Goal: Communication & Community: Answer question/provide support

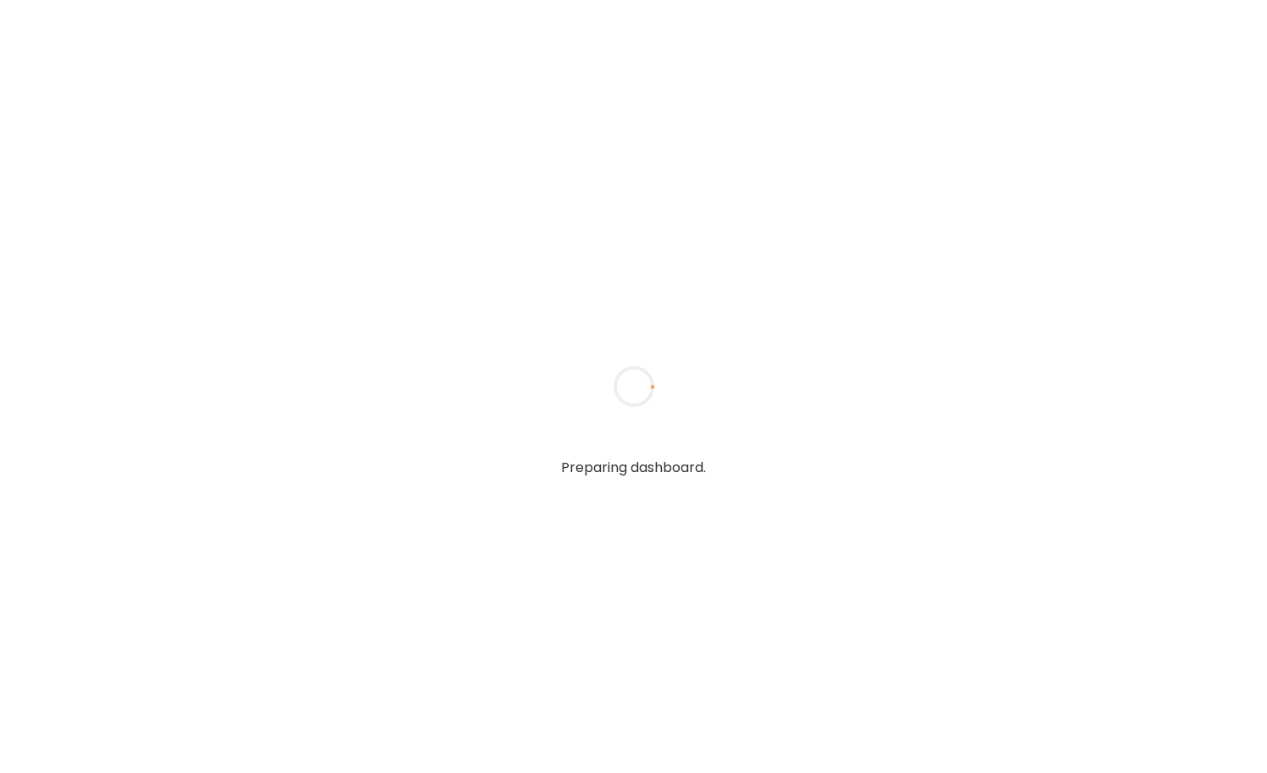
type textarea "**********"
type input "**********"
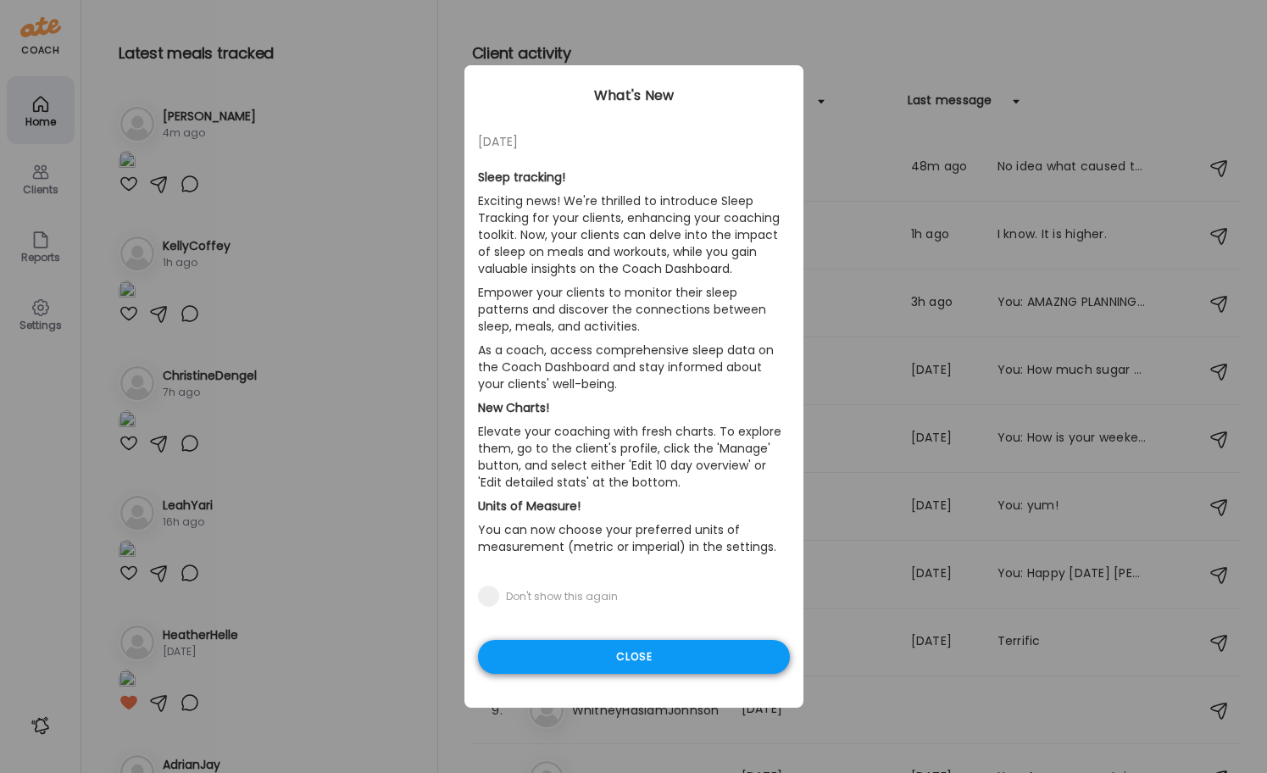
click at [647, 653] on div "Close" at bounding box center [634, 657] width 312 height 34
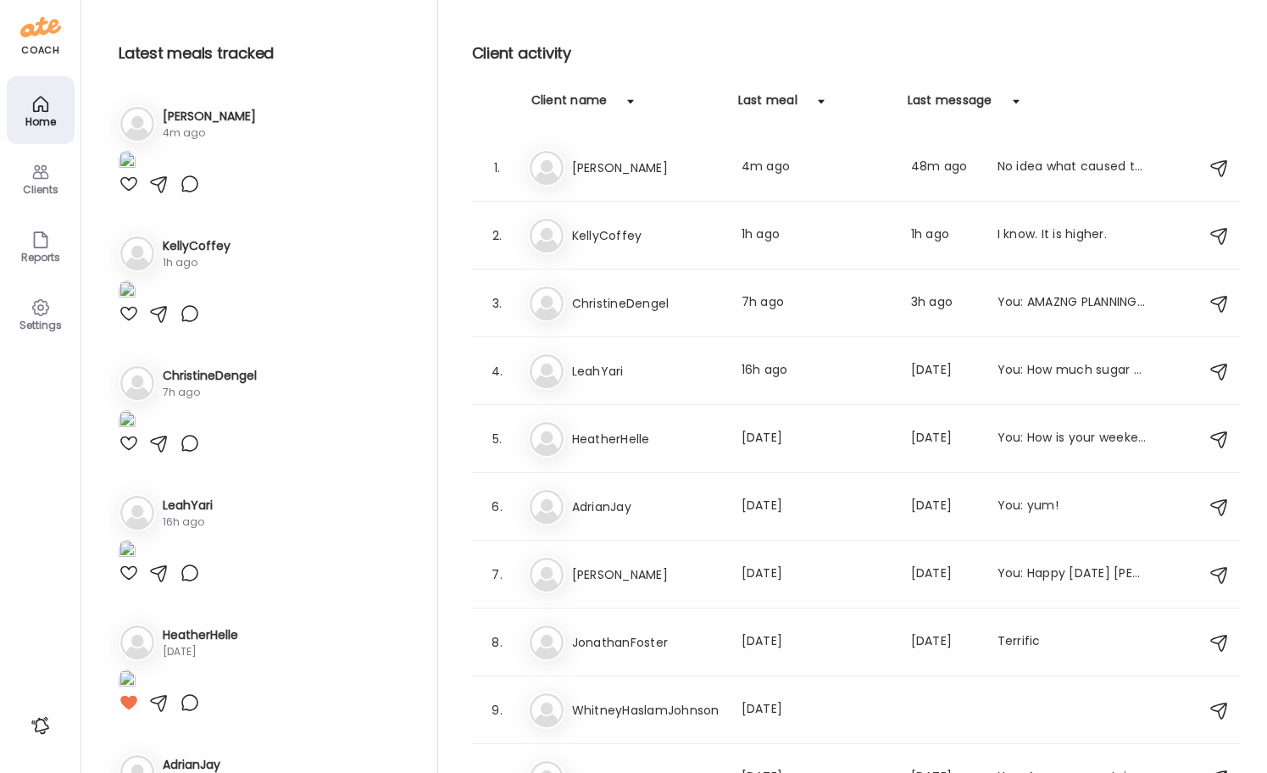
click at [23, 174] on div "Clients" at bounding box center [41, 178] width 68 height 68
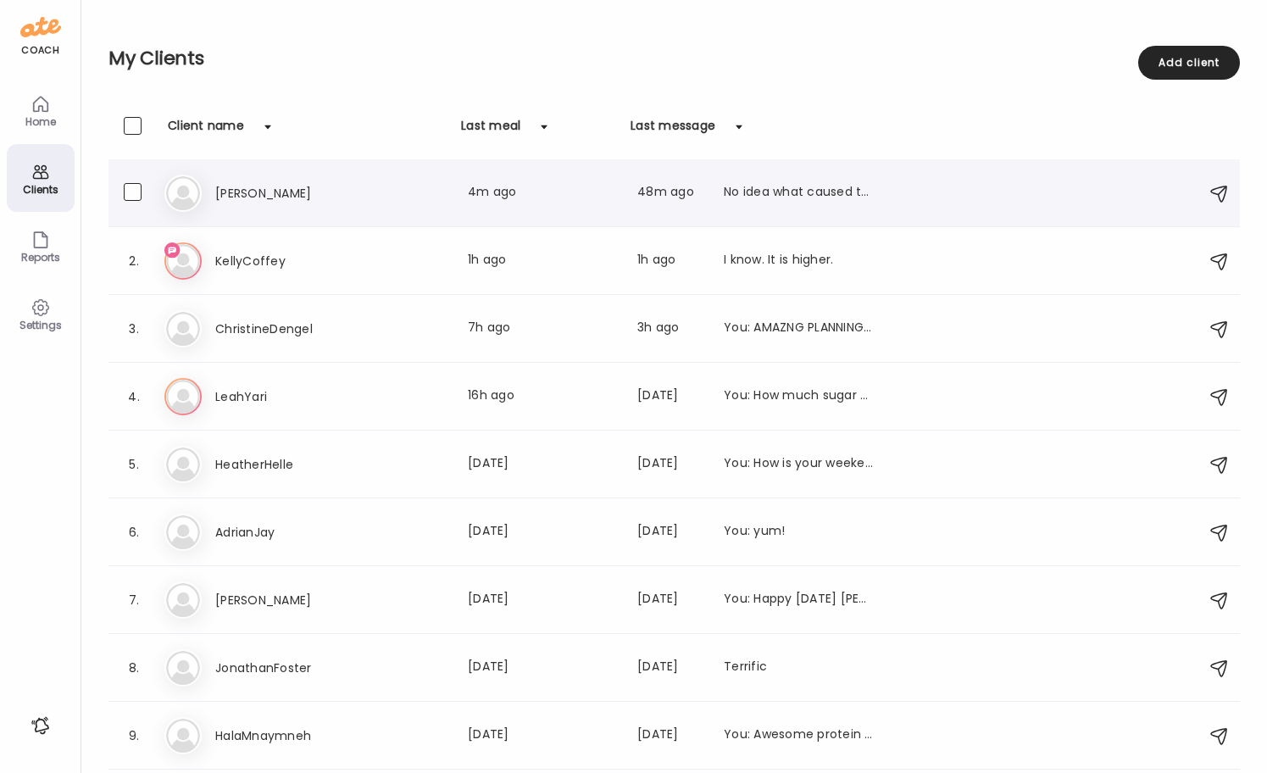
click at [228, 195] on h3 "[PERSON_NAME]" at bounding box center [289, 193] width 149 height 20
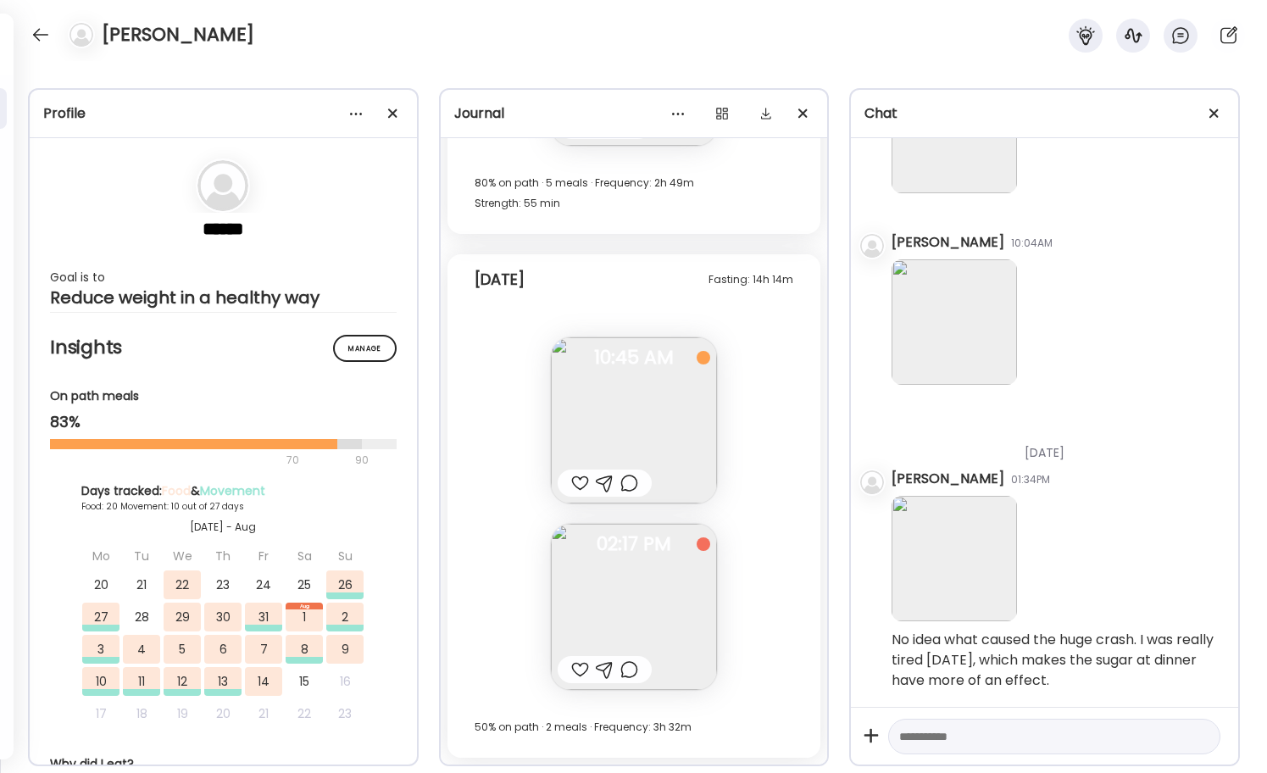
scroll to position [22524, 0]
click at [947, 546] on img at bounding box center [953, 558] width 125 height 125
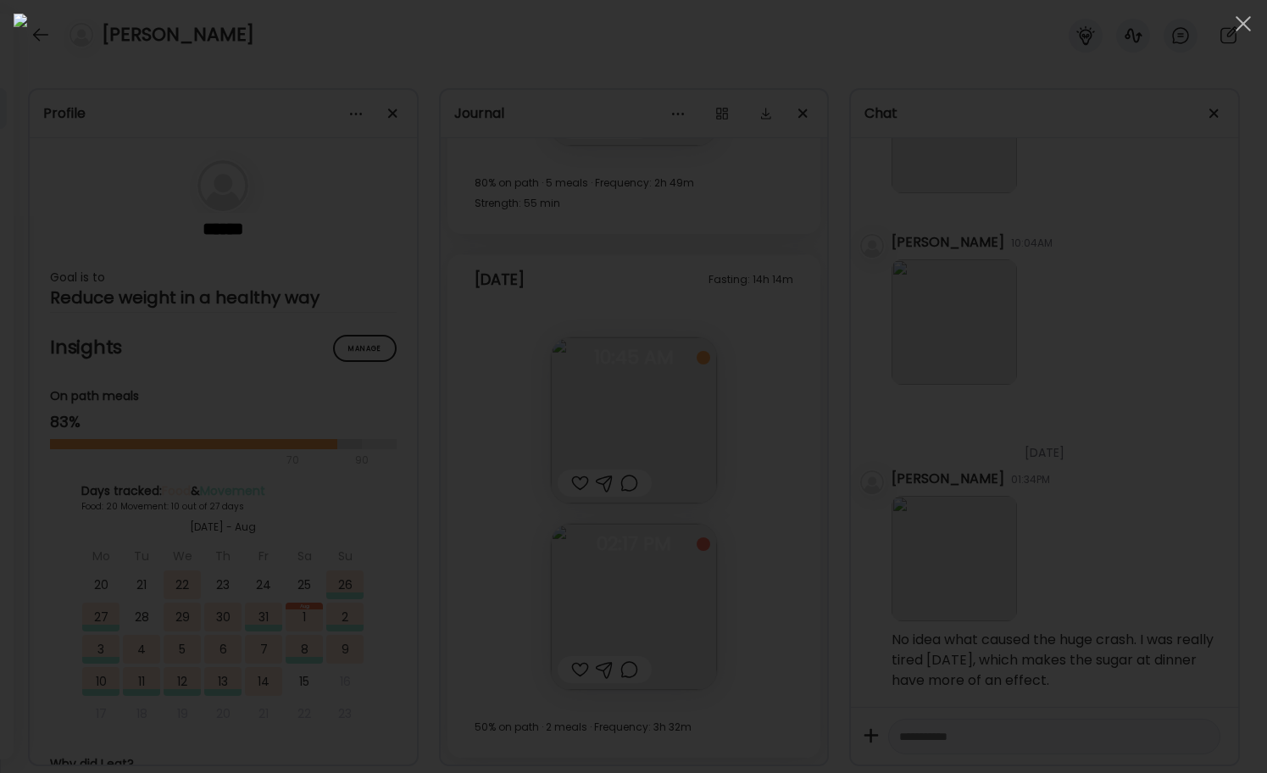
click at [947, 546] on img at bounding box center [634, 387] width 1240 height 746
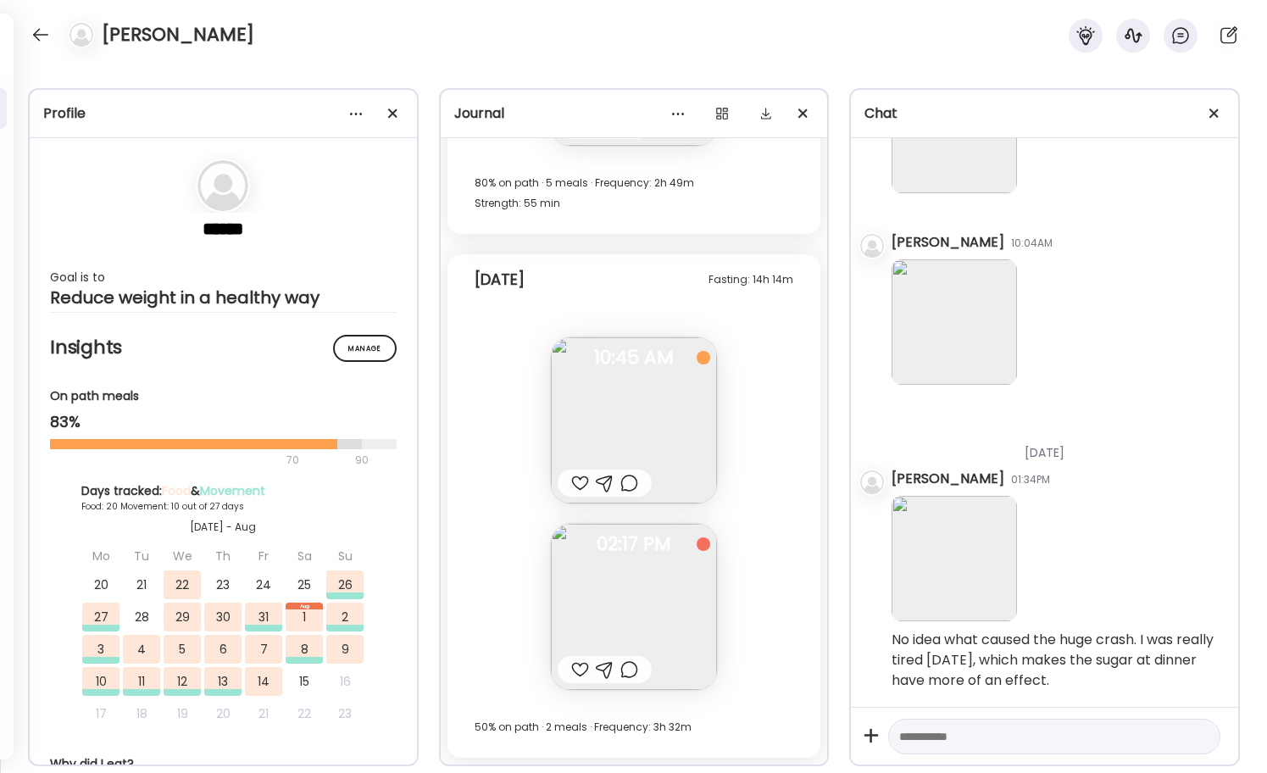
click at [947, 546] on img at bounding box center [953, 558] width 125 height 125
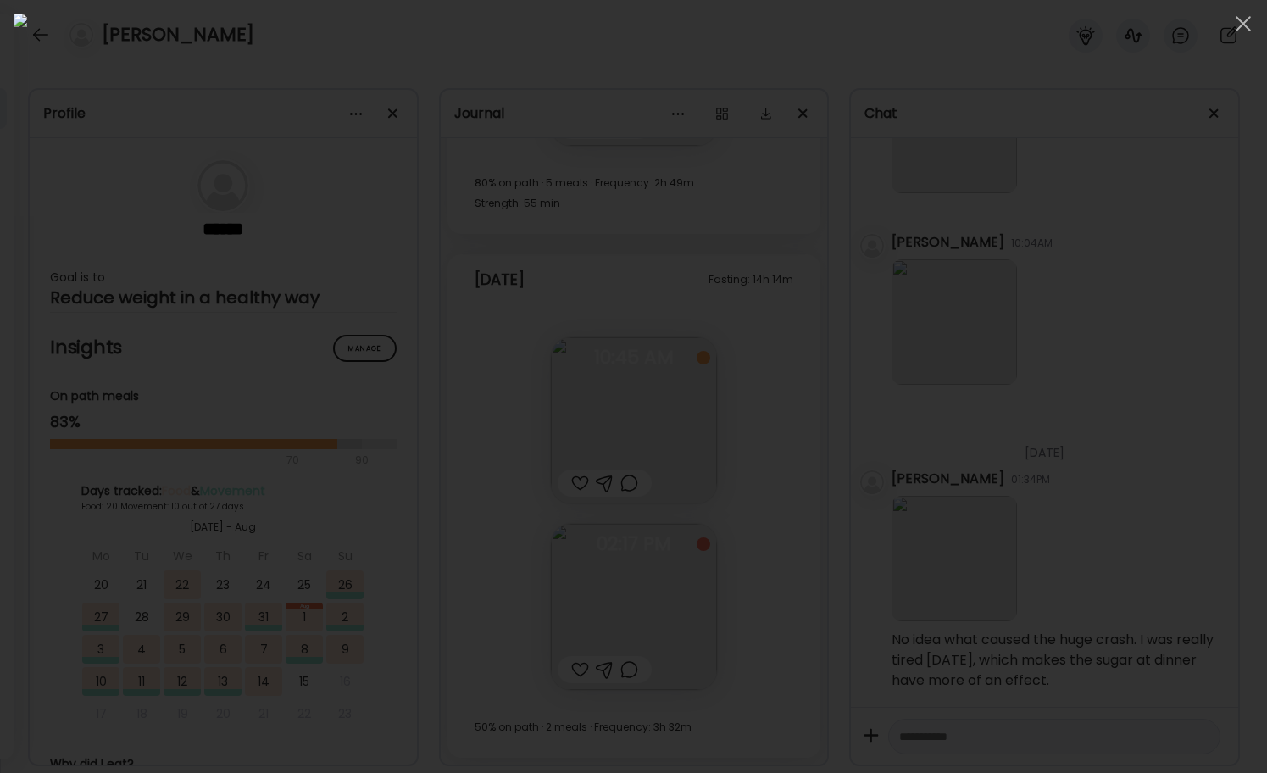
click at [1130, 475] on div at bounding box center [634, 387] width 1240 height 746
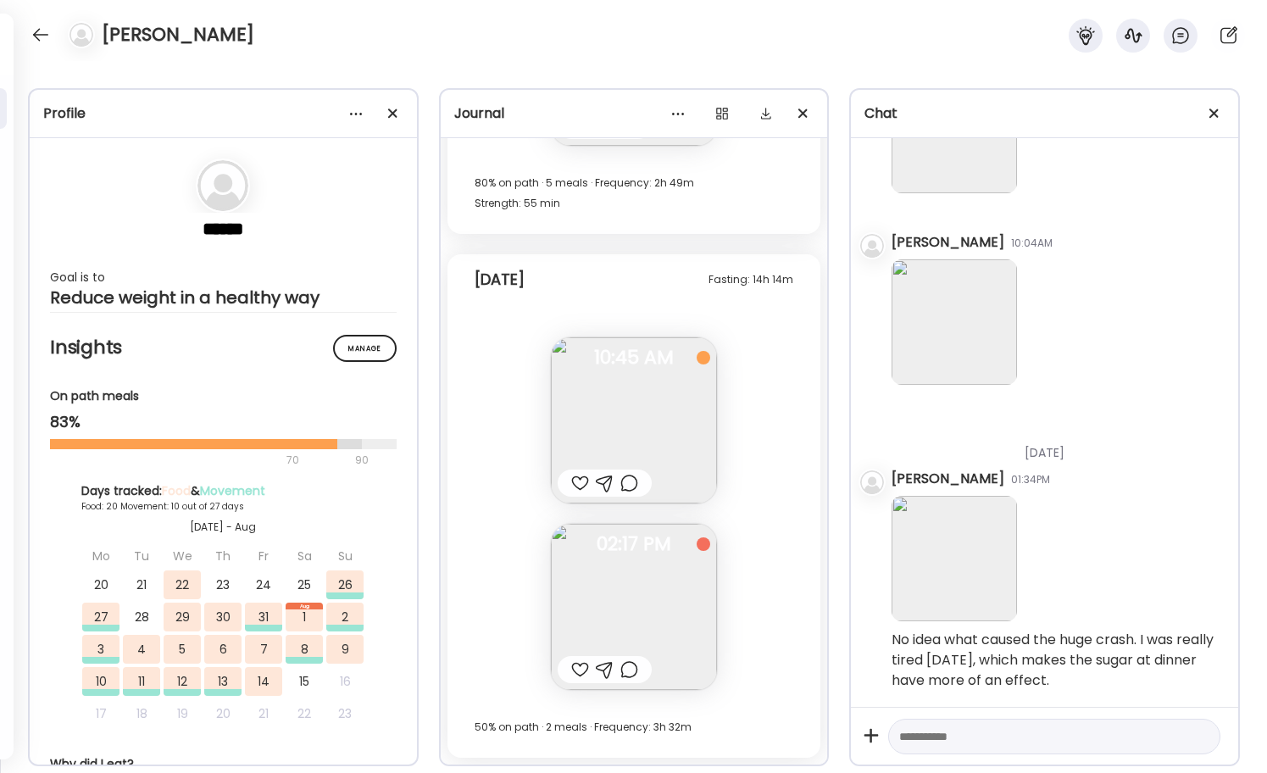
click at [976, 738] on textarea at bounding box center [1039, 736] width 280 height 20
click at [667, 578] on img at bounding box center [634, 607] width 166 height 166
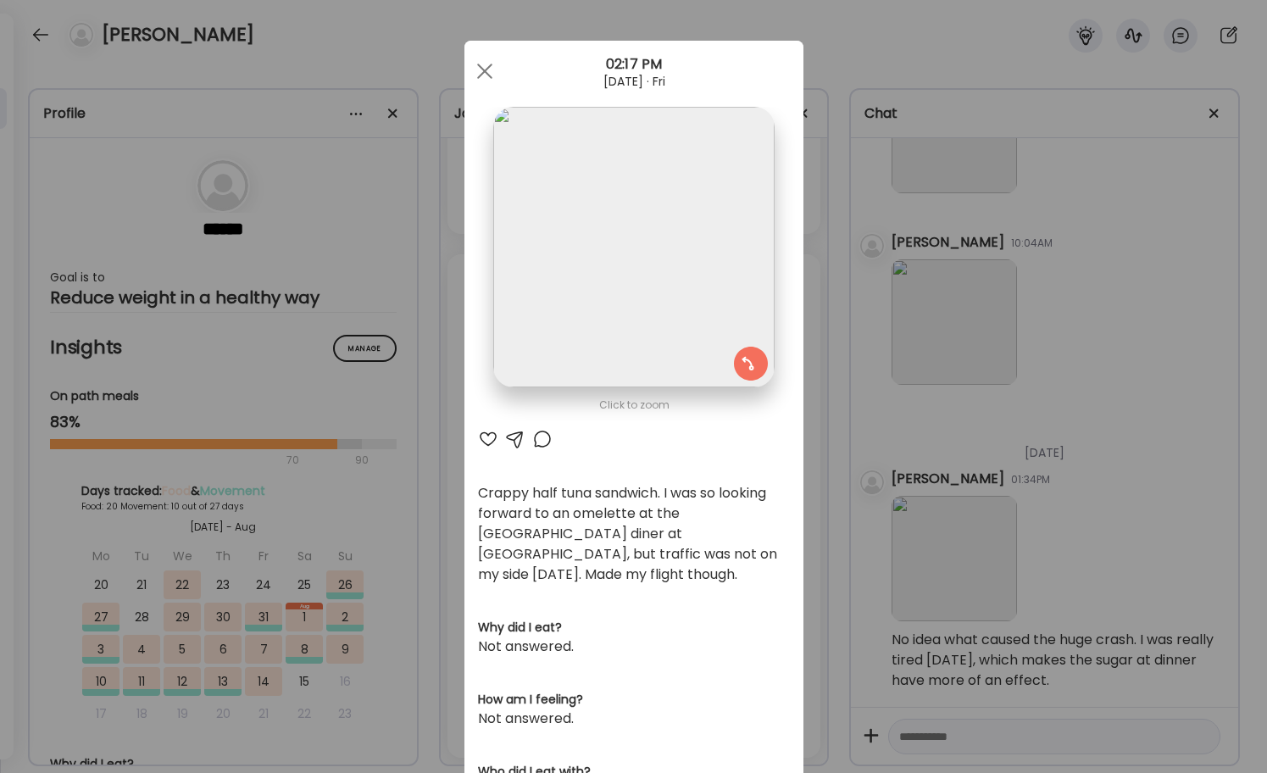
click at [485, 435] on div at bounding box center [488, 439] width 20 height 20
click at [481, 70] on div at bounding box center [485, 71] width 34 height 34
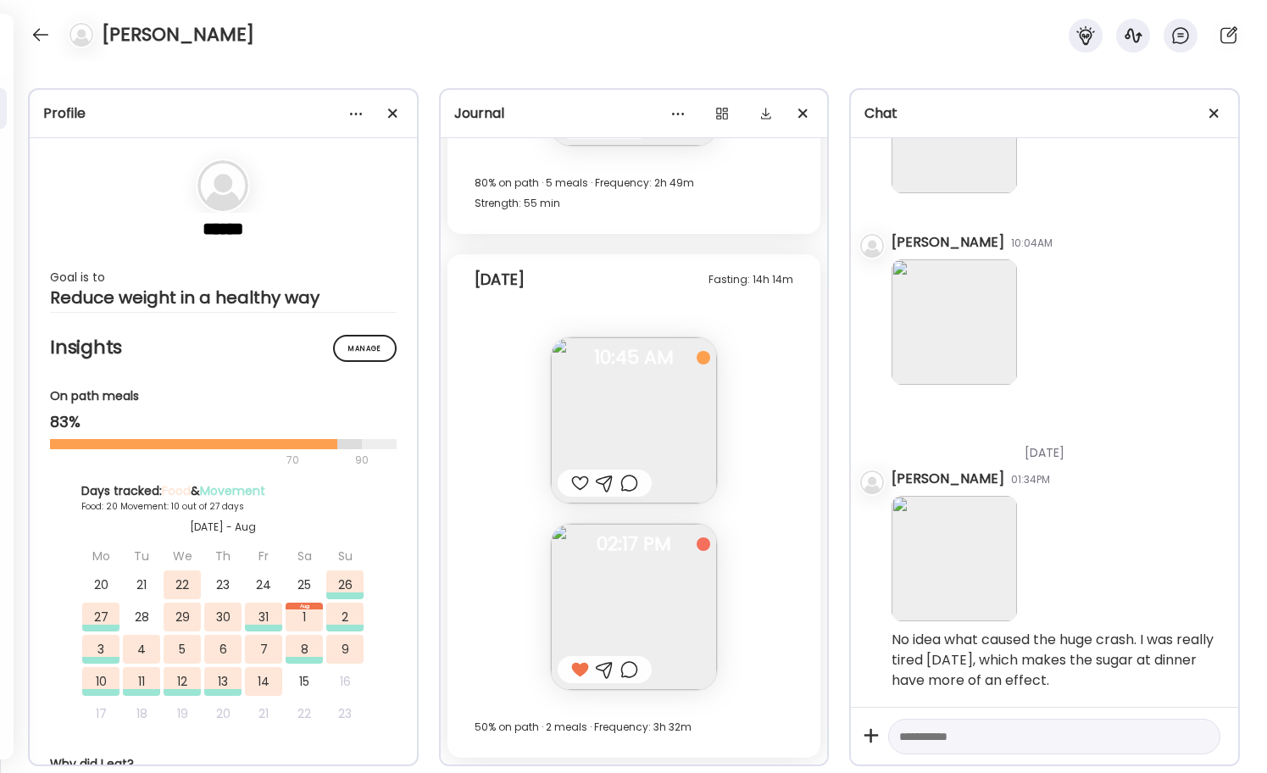
click at [577, 479] on div at bounding box center [580, 483] width 18 height 20
click at [956, 740] on textarea at bounding box center [1039, 736] width 280 height 20
type textarea "**********"
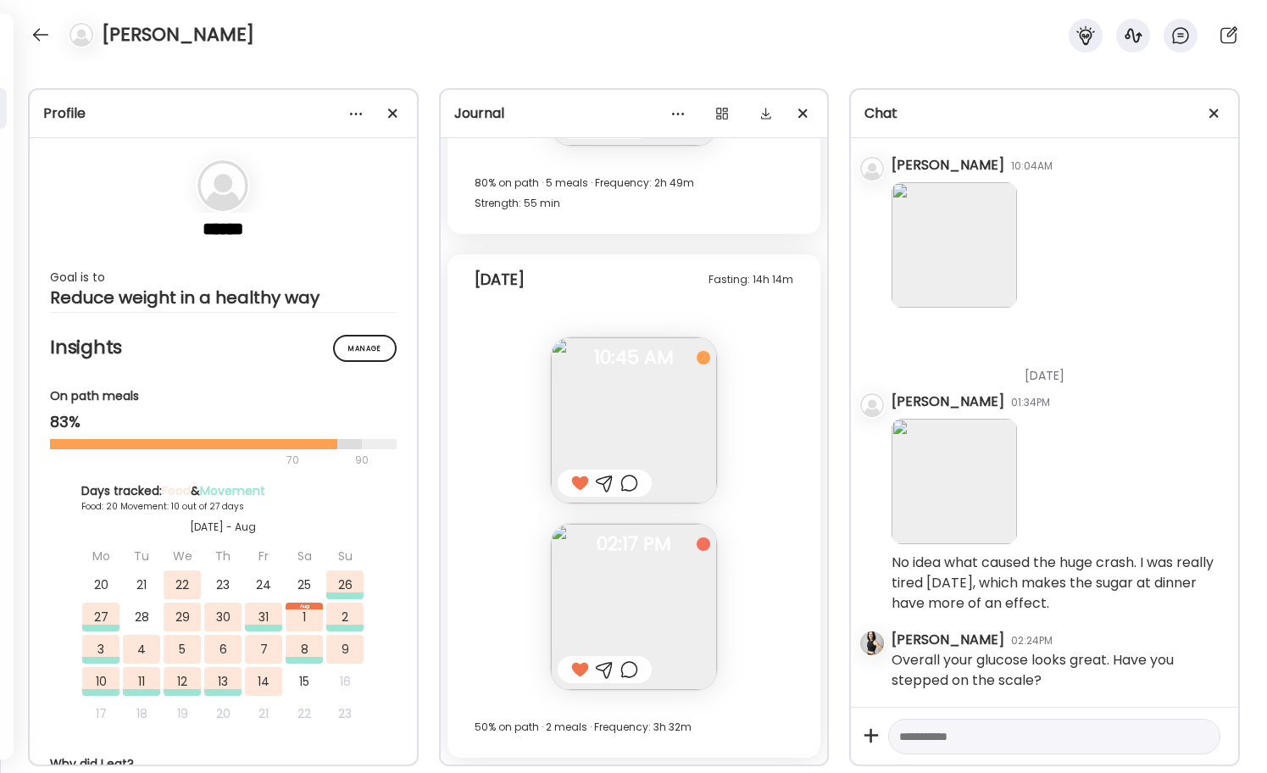
scroll to position [22601, 0]
click at [39, 36] on div at bounding box center [40, 34] width 27 height 27
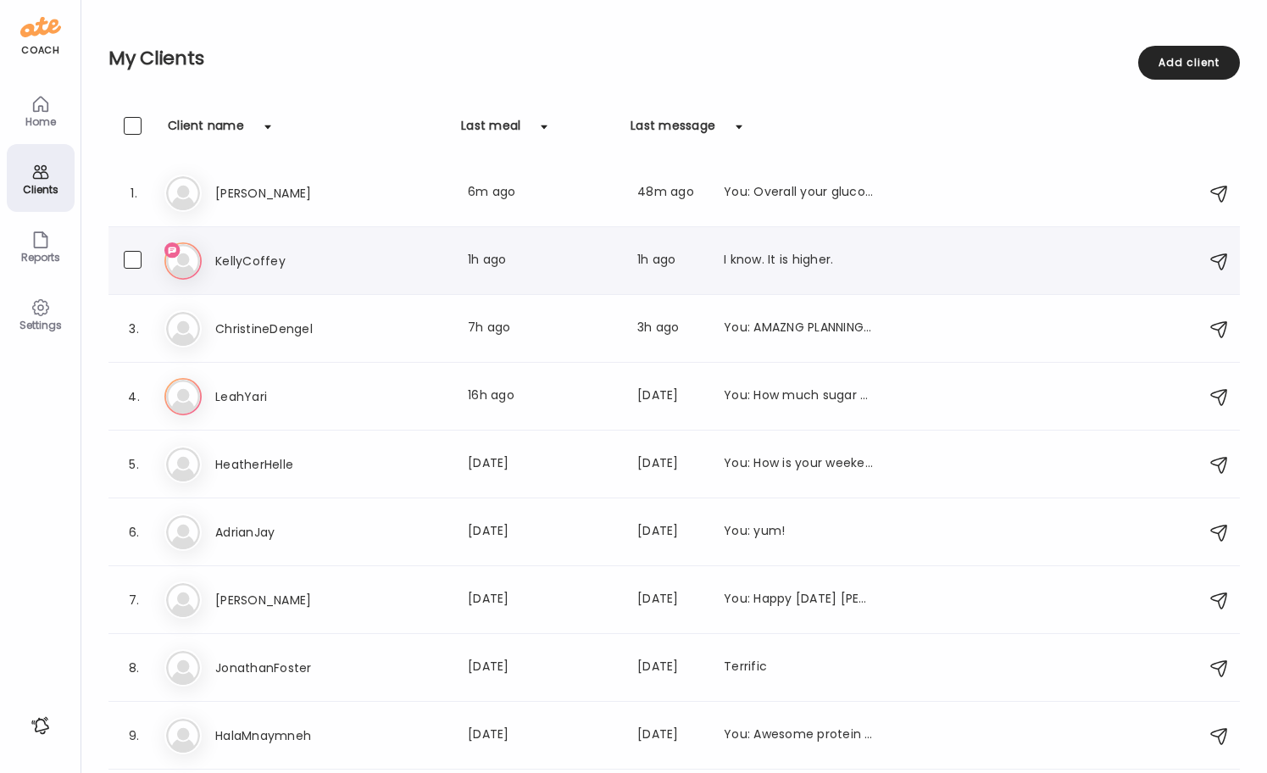
click at [247, 262] on h3 "KellyCoffey" at bounding box center [289, 261] width 149 height 20
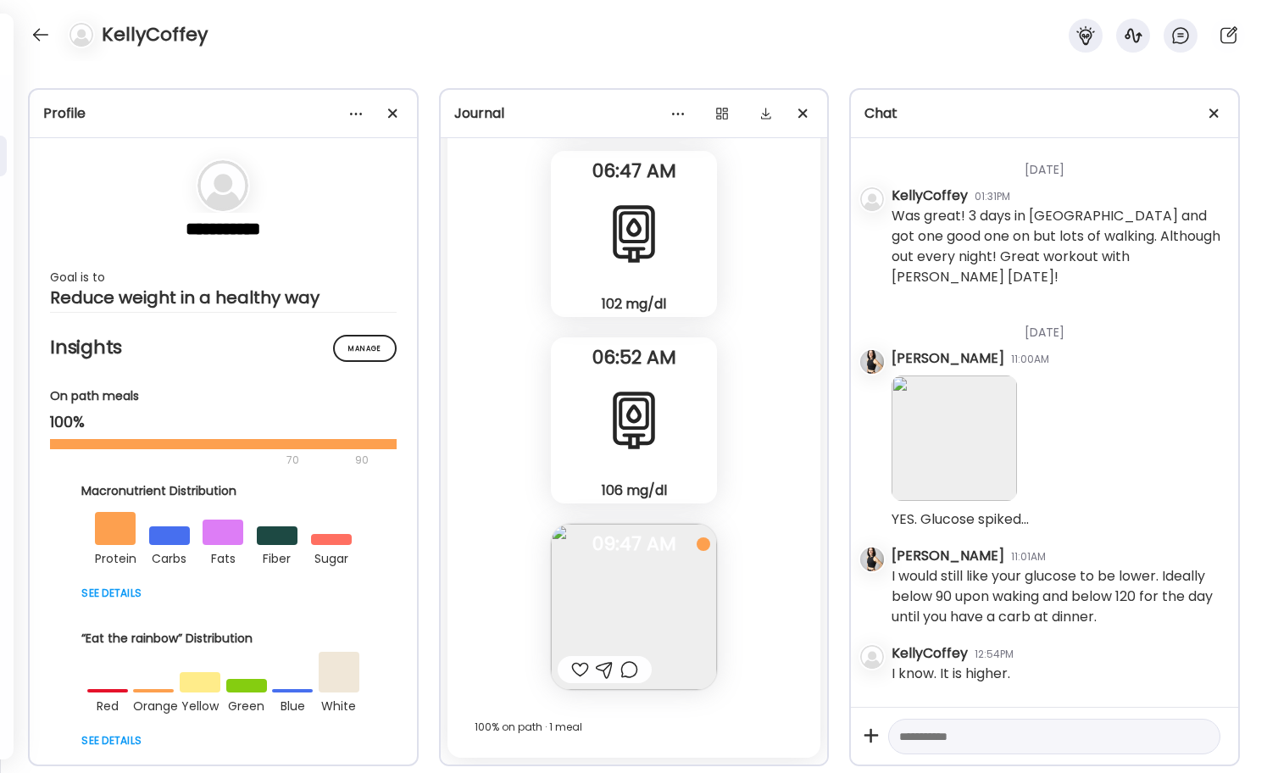
scroll to position [50365, 0]
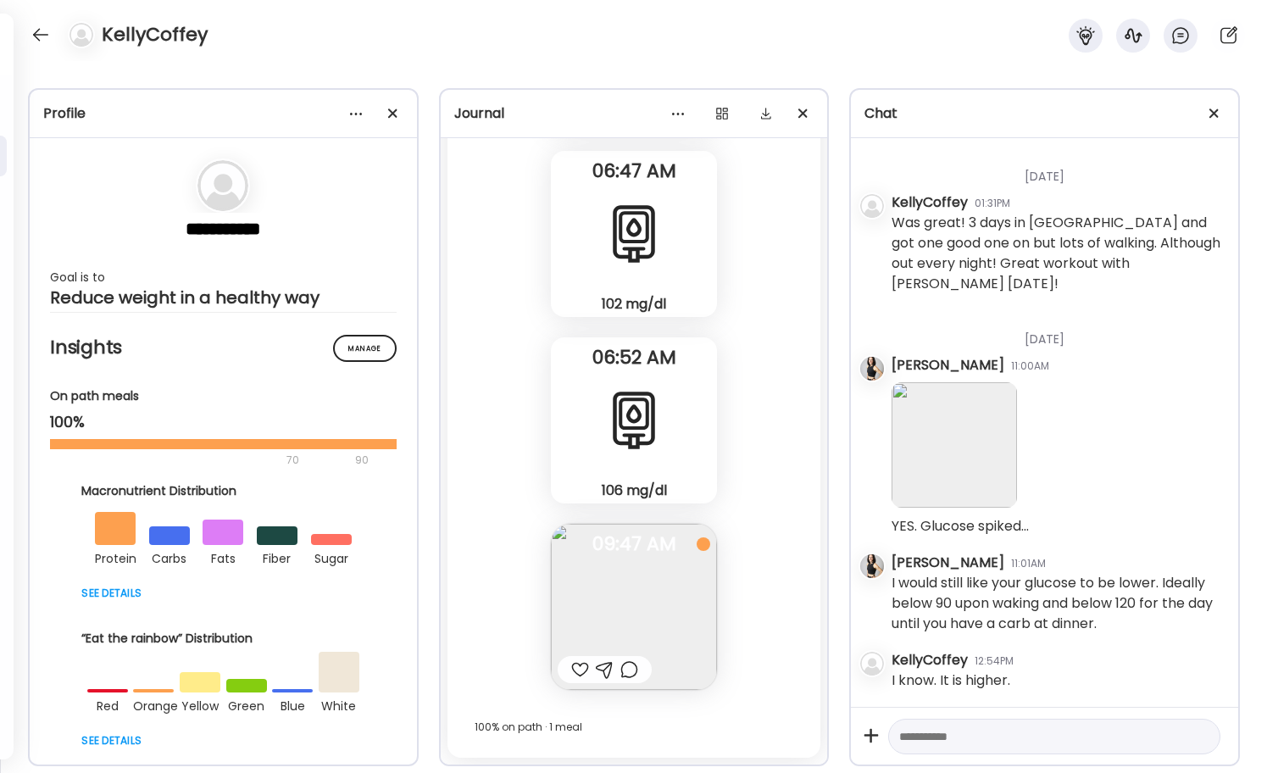
click at [579, 674] on div at bounding box center [580, 669] width 18 height 20
click at [917, 740] on textarea at bounding box center [1039, 736] width 280 height 20
type textarea "**********"
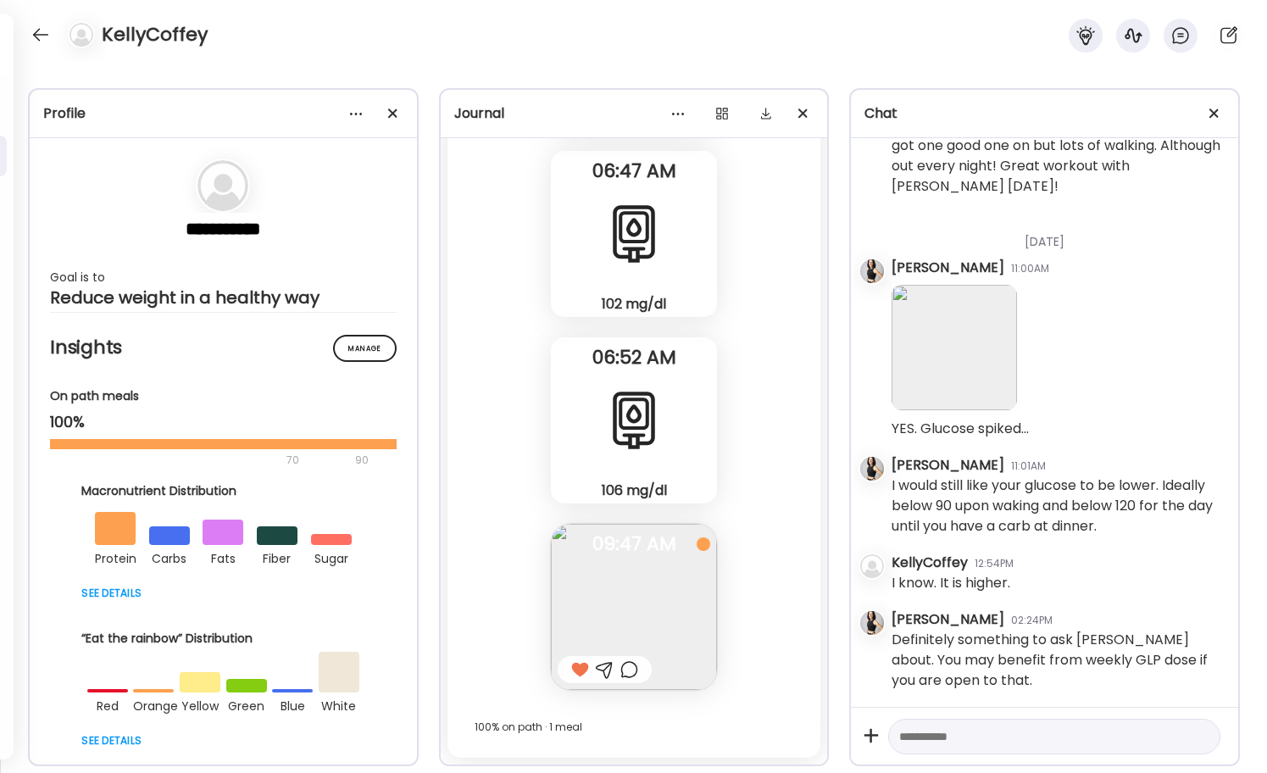
scroll to position [50463, 0]
click at [36, 33] on div at bounding box center [40, 34] width 27 height 27
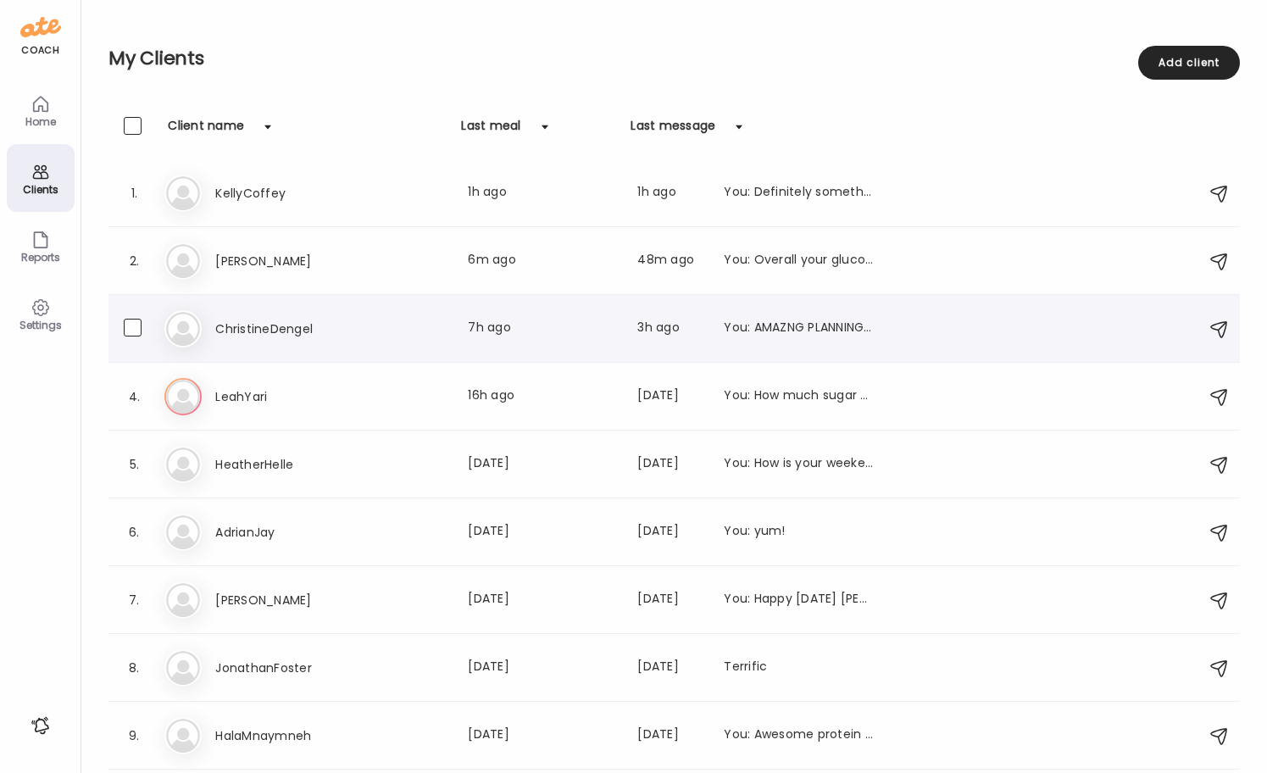
click at [277, 341] on div "Ch ChristineDengel Last meal: 7h ago Last message: 3h ago You: AMAZNG PLANNING!J" at bounding box center [676, 328] width 1024 height 37
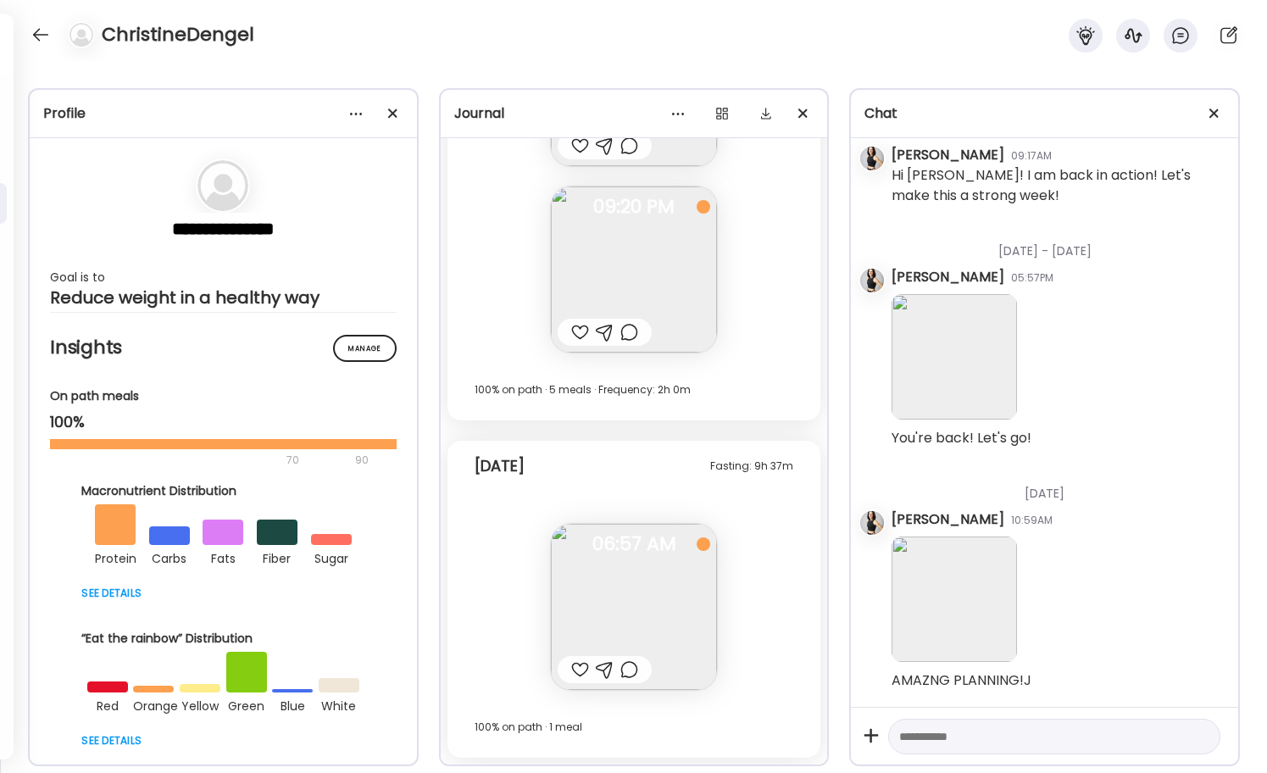
scroll to position [5542, 0]
click at [581, 672] on div at bounding box center [580, 669] width 18 height 20
click at [46, 31] on div at bounding box center [40, 34] width 27 height 27
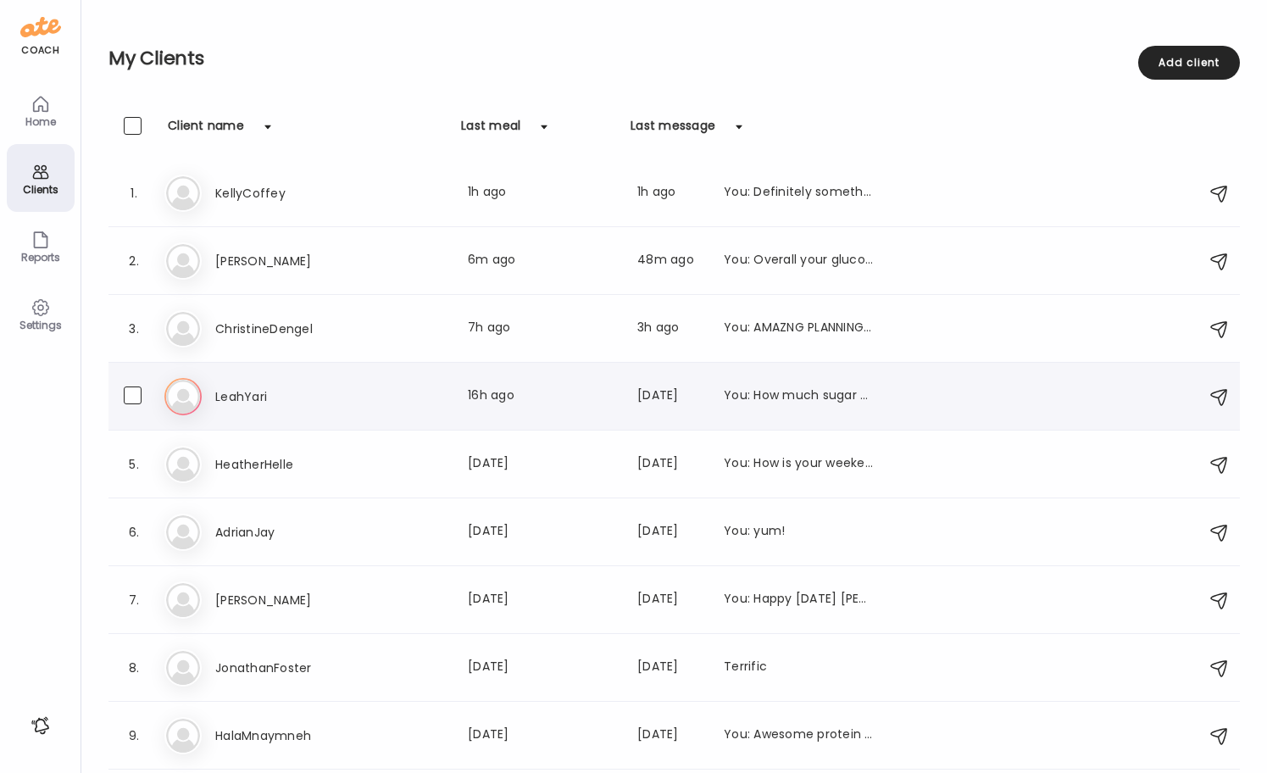
click at [246, 388] on h3 "LeahYari" at bounding box center [289, 396] width 149 height 20
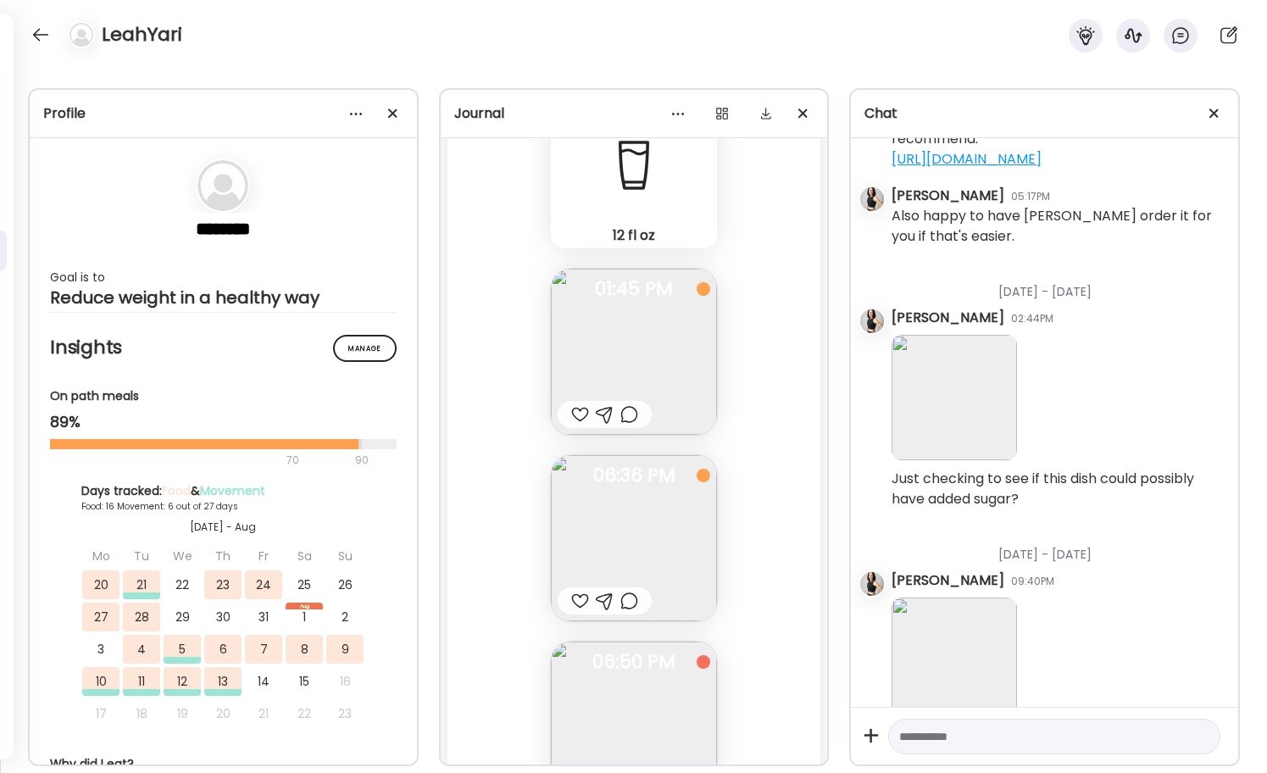
scroll to position [34377, 0]
click at [579, 408] on div at bounding box center [580, 412] width 18 height 20
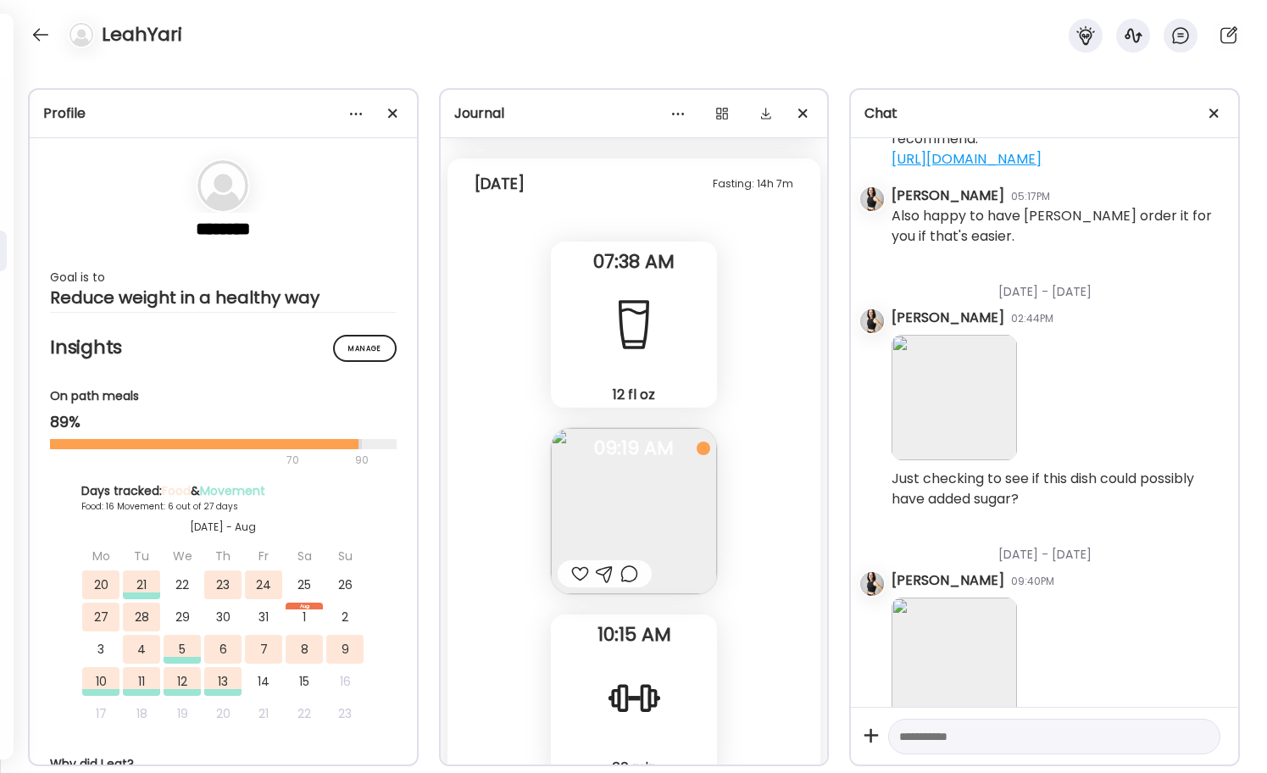
scroll to position [33450, 0]
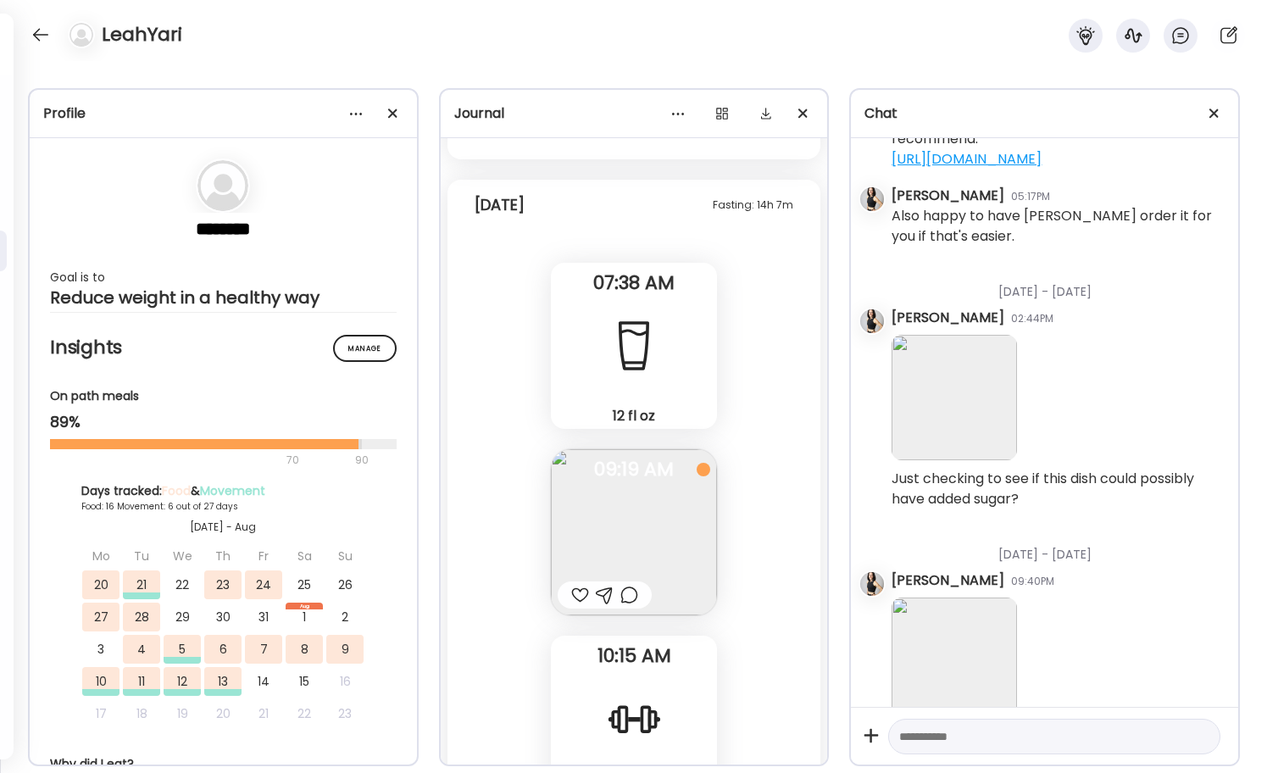
click at [580, 595] on div at bounding box center [580, 595] width 18 height 20
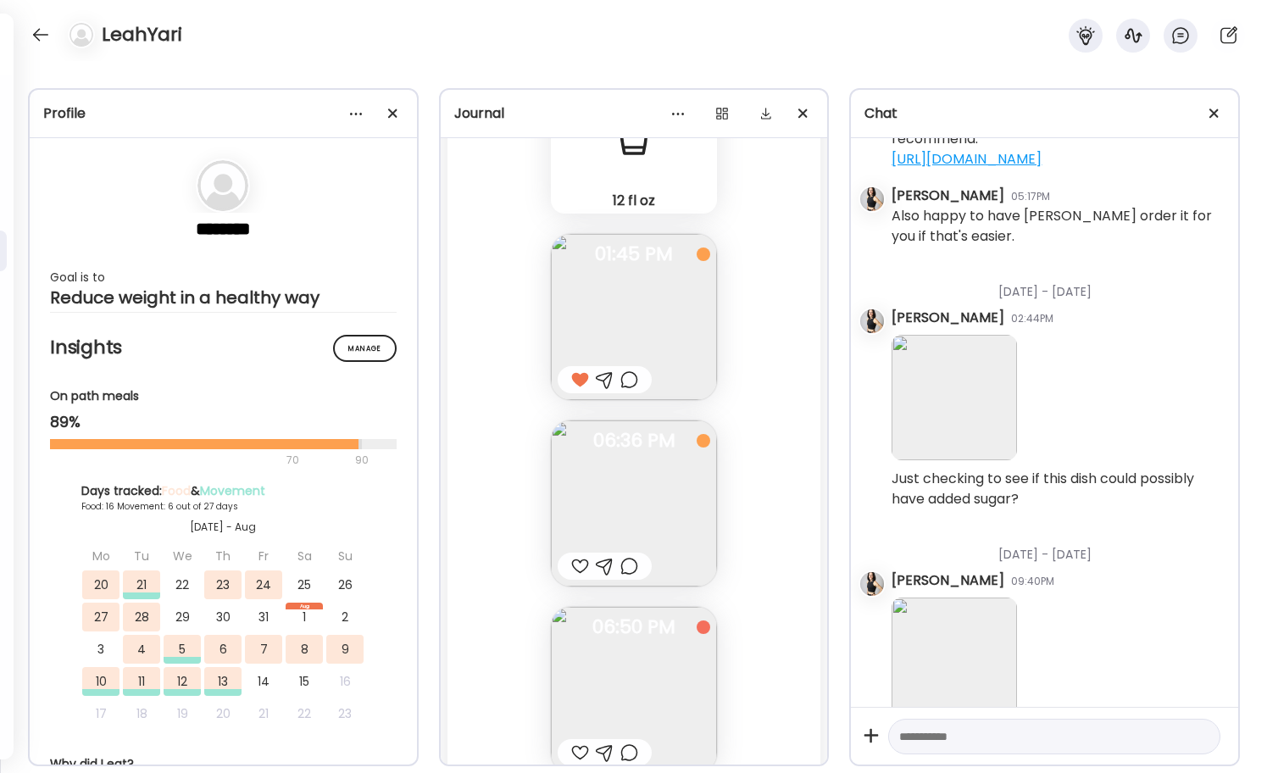
scroll to position [34449, 0]
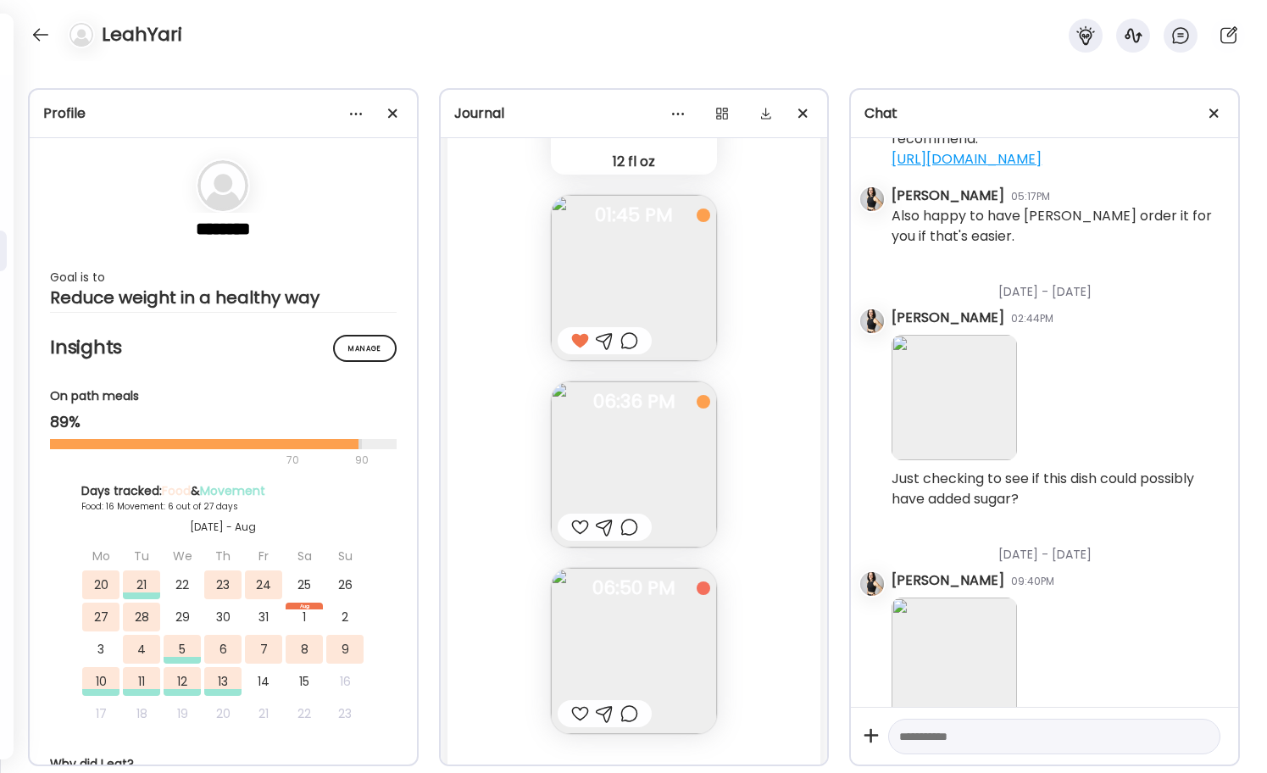
click at [578, 520] on div at bounding box center [580, 527] width 18 height 20
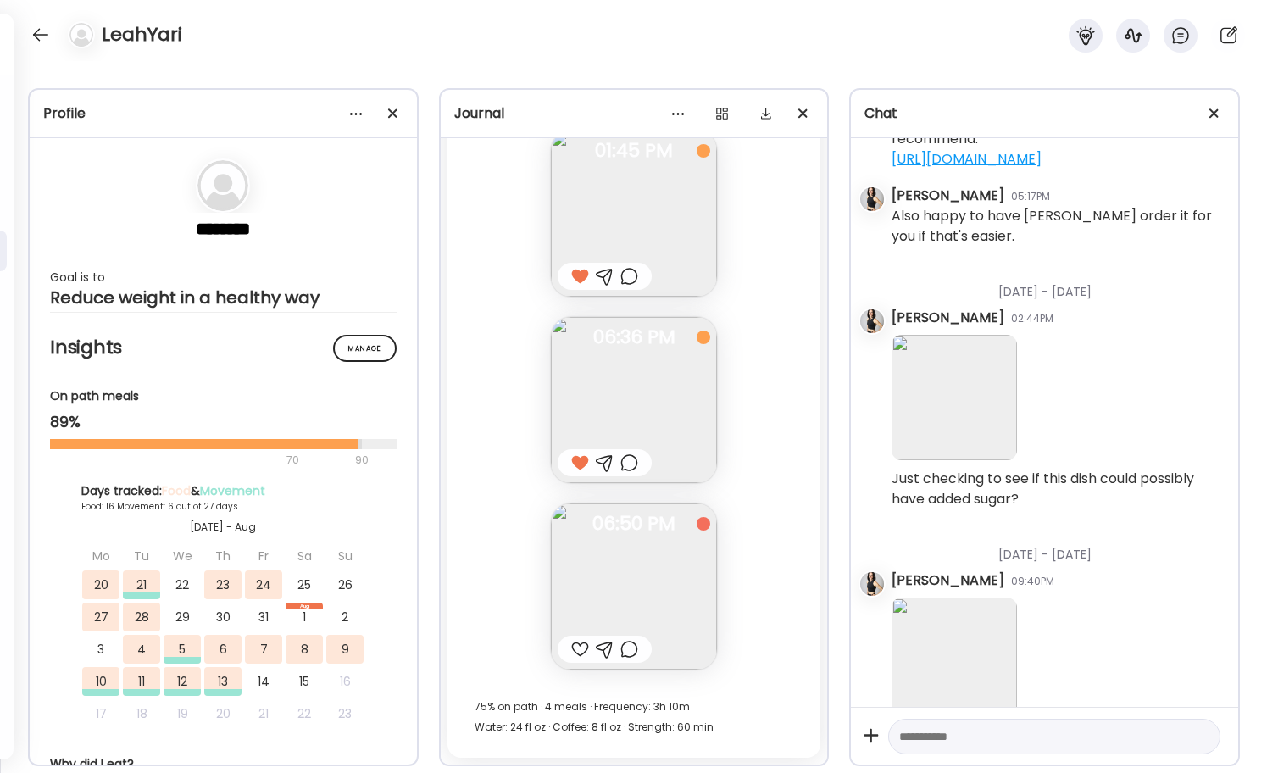
scroll to position [34514, 0]
click at [625, 602] on img at bounding box center [634, 586] width 166 height 166
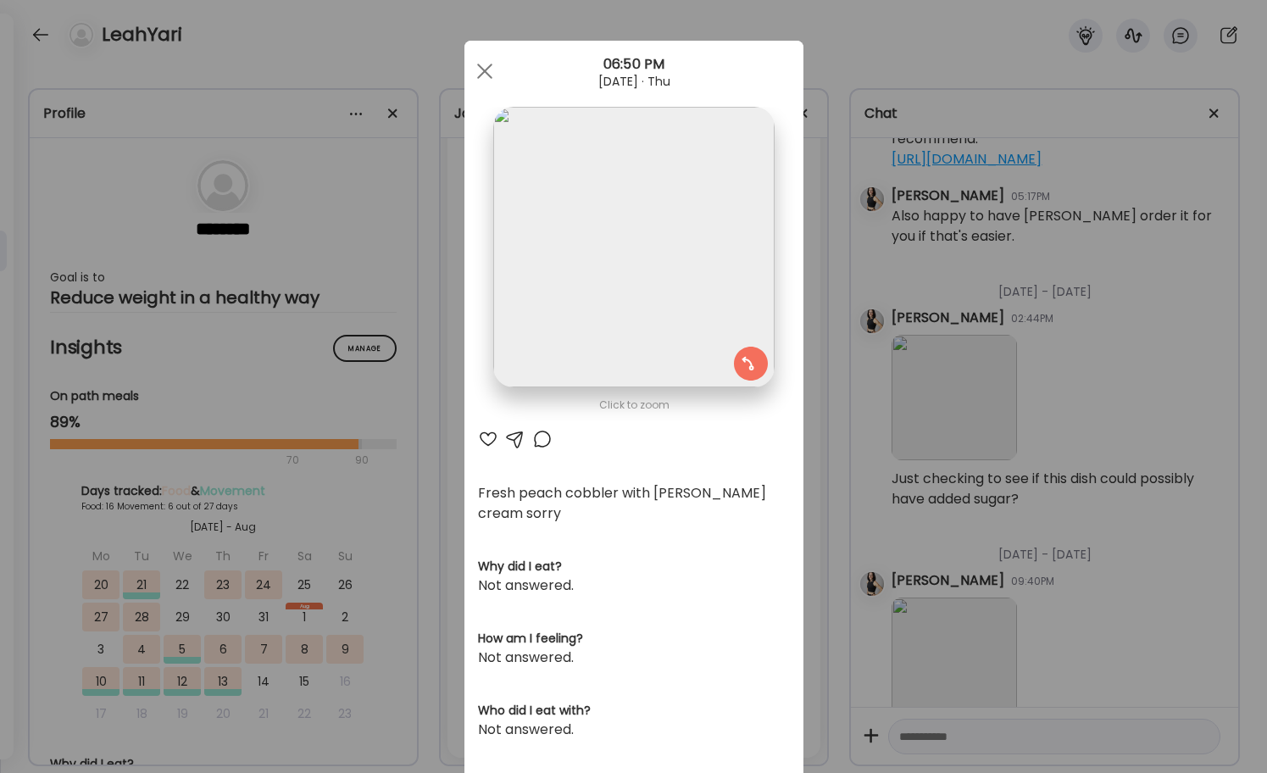
click at [487, 441] on div at bounding box center [488, 439] width 20 height 20
click at [484, 64] on div at bounding box center [485, 71] width 34 height 34
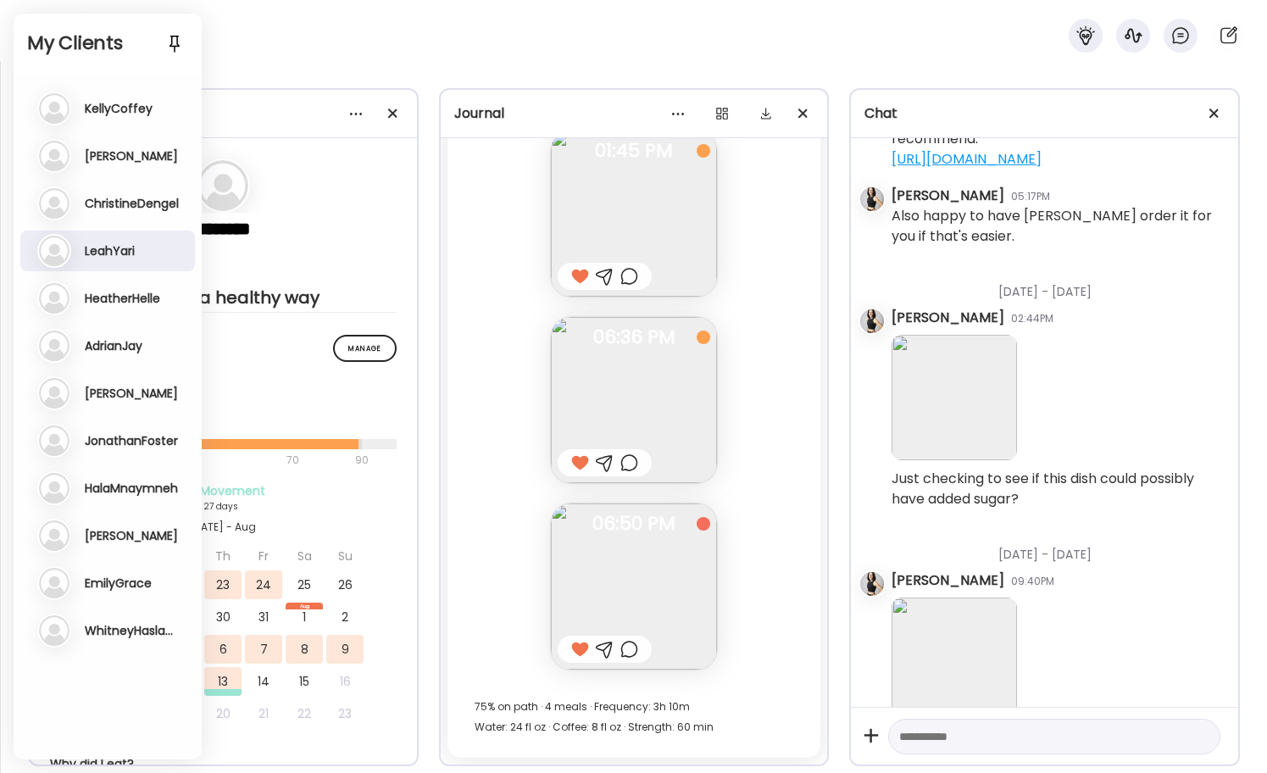
click at [115, 298] on h3 "HeatherHelle" at bounding box center [122, 298] width 75 height 15
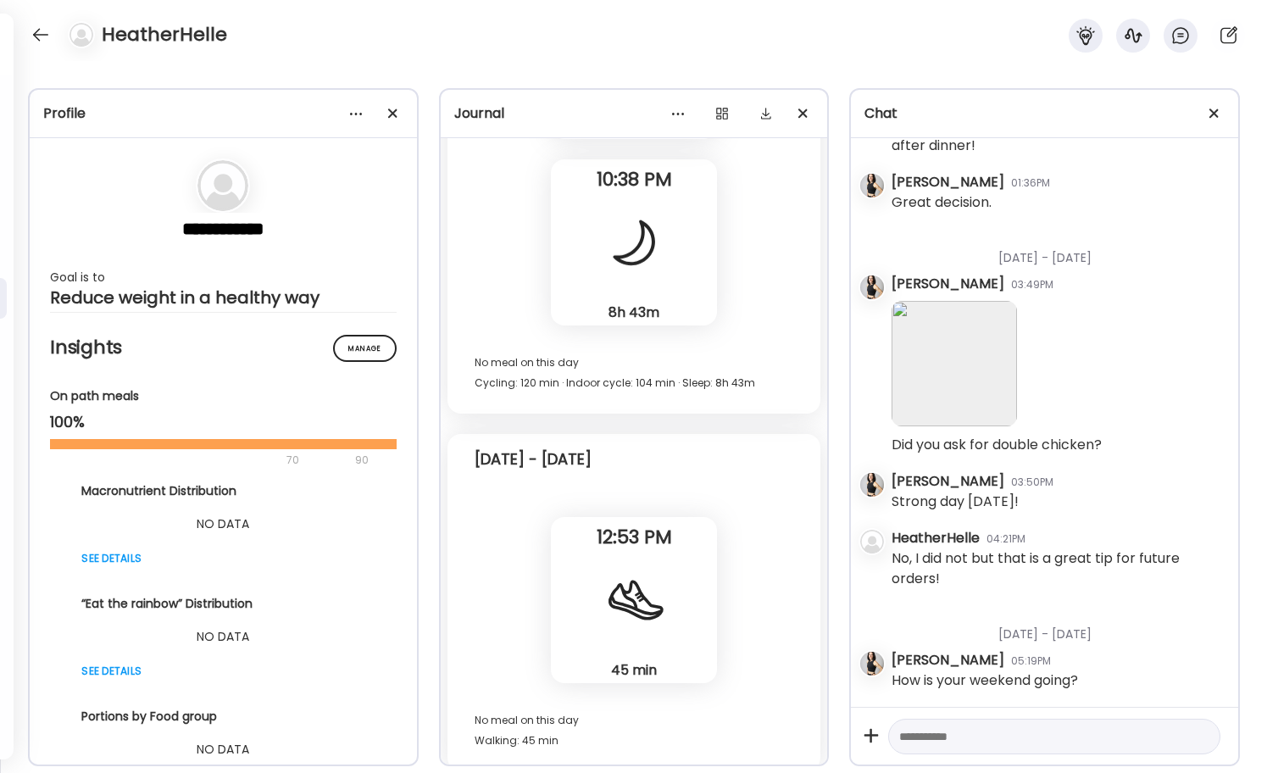
scroll to position [23600, 0]
click at [42, 34] on div at bounding box center [40, 34] width 27 height 27
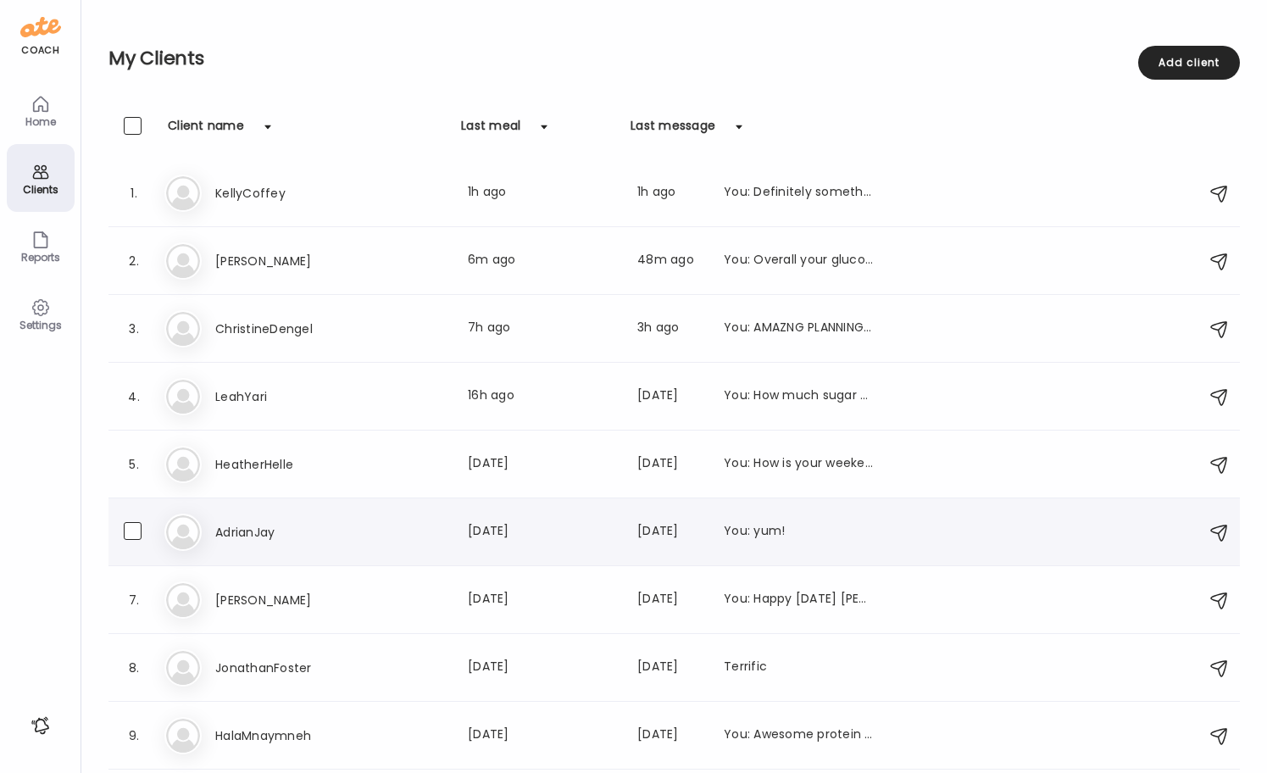
click at [253, 527] on h3 "AdrianJay" at bounding box center [289, 532] width 149 height 20
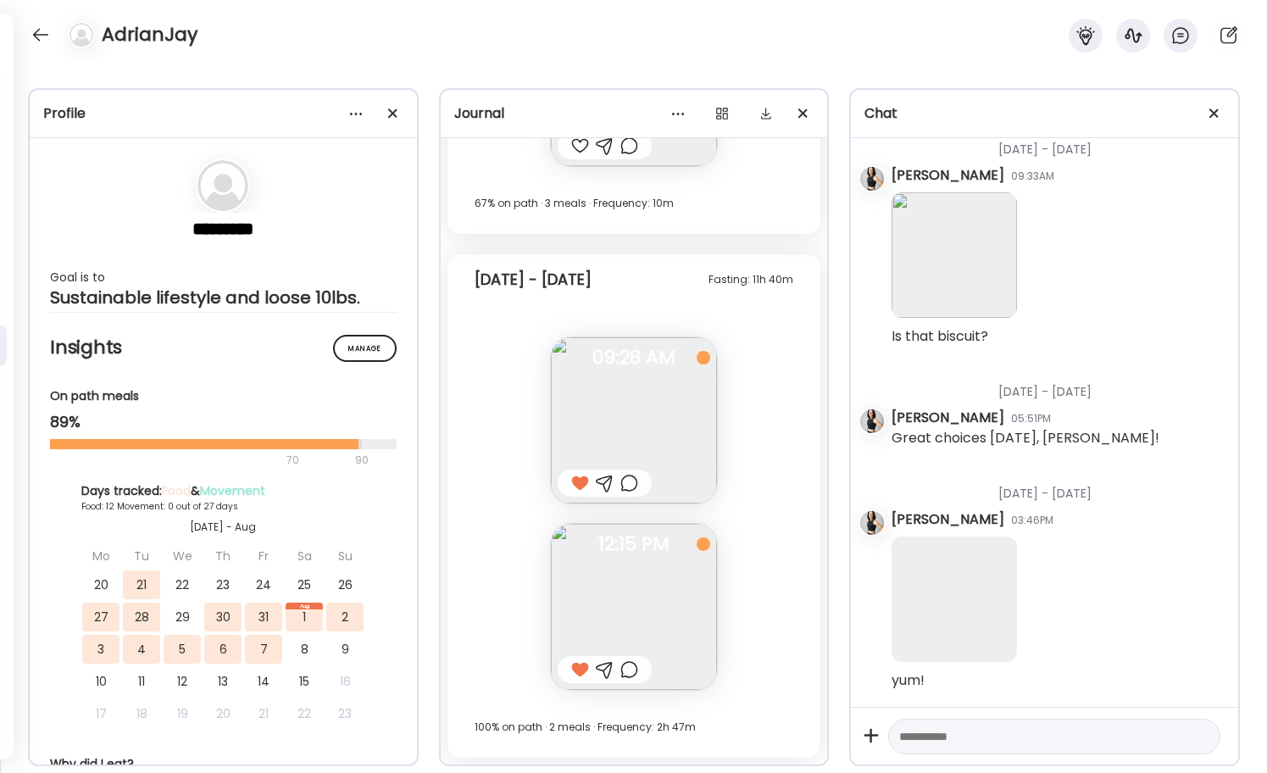
scroll to position [16068, 0]
click at [42, 18] on div "AdrianJay" at bounding box center [633, 30] width 1267 height 61
click at [38, 36] on div at bounding box center [40, 34] width 27 height 27
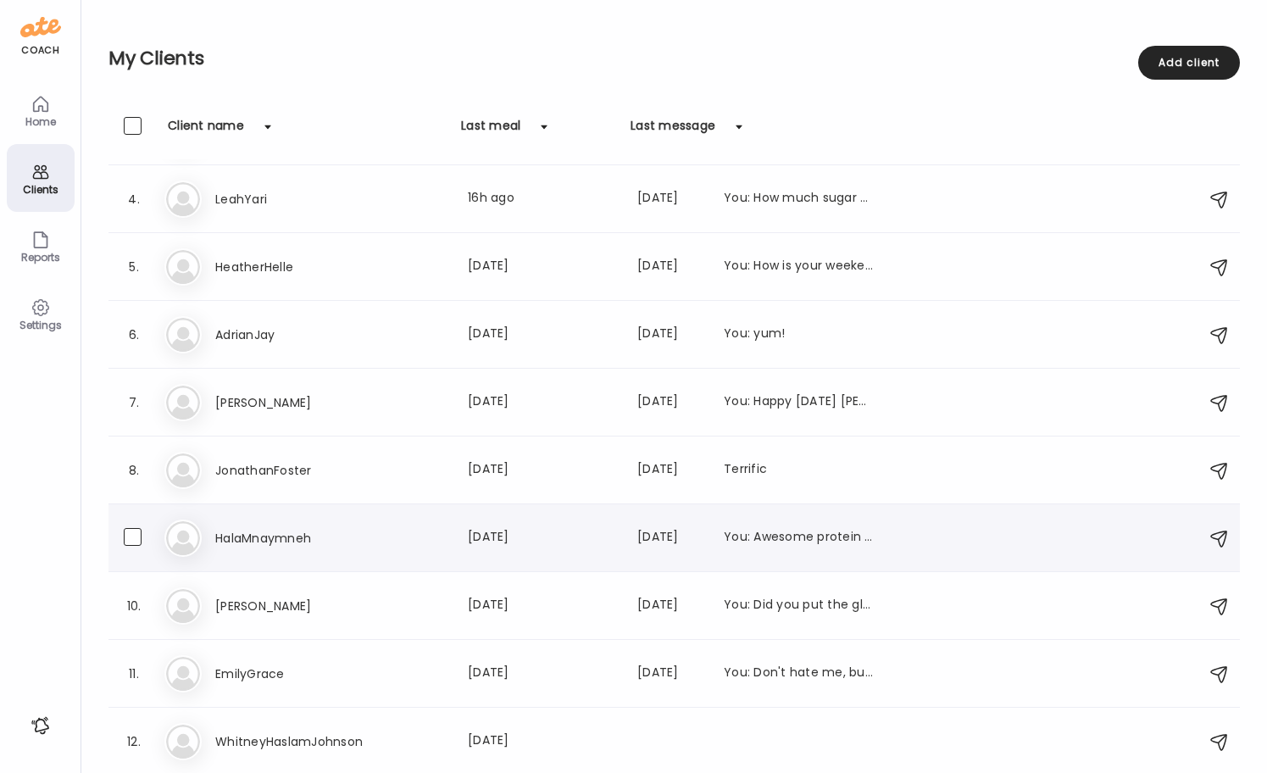
scroll to position [197, 0]
